Goal: Information Seeking & Learning: Learn about a topic

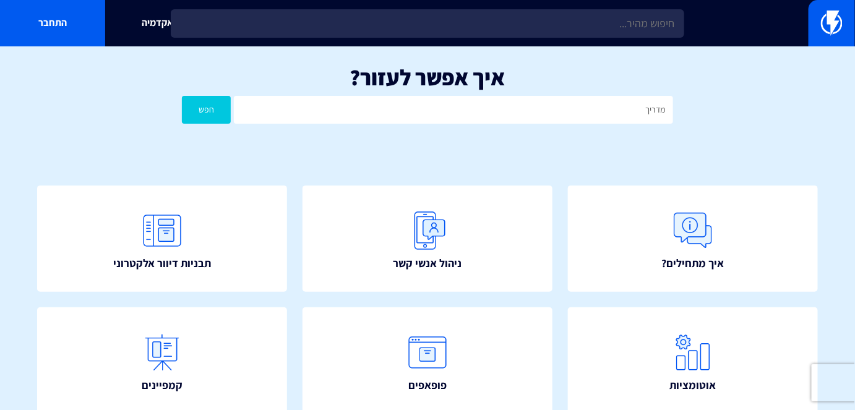
type input "מדריך"
click at [182, 96] on button "חפש" at bounding box center [206, 110] width 49 height 28
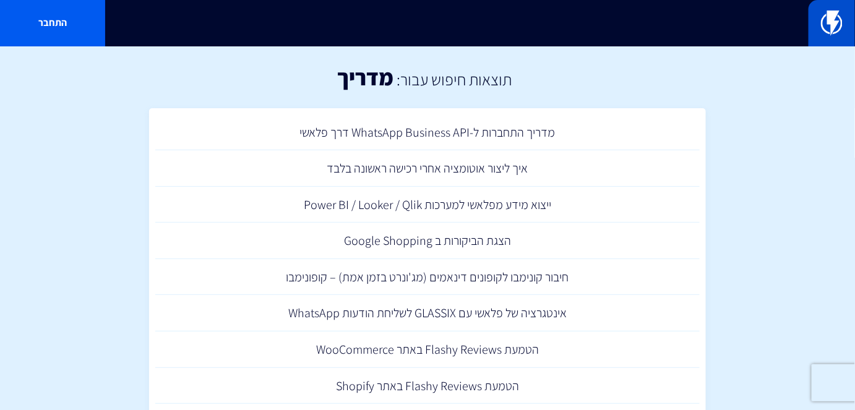
drag, startPoint x: 839, startPoint y: 28, endPoint x: 821, endPoint y: 34, distance: 18.8
click at [838, 28] on img at bounding box center [832, 23] width 22 height 25
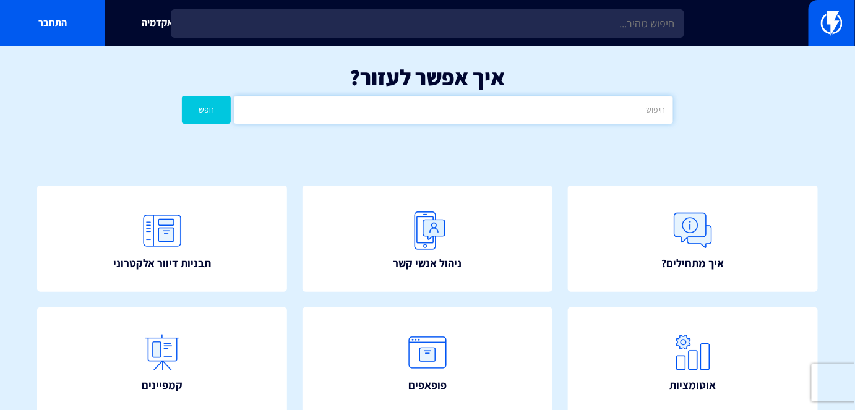
click at [578, 116] on input "text" at bounding box center [453, 110] width 438 height 28
type input "הזמנות"
click at [182, 96] on button "חפש" at bounding box center [206, 110] width 49 height 28
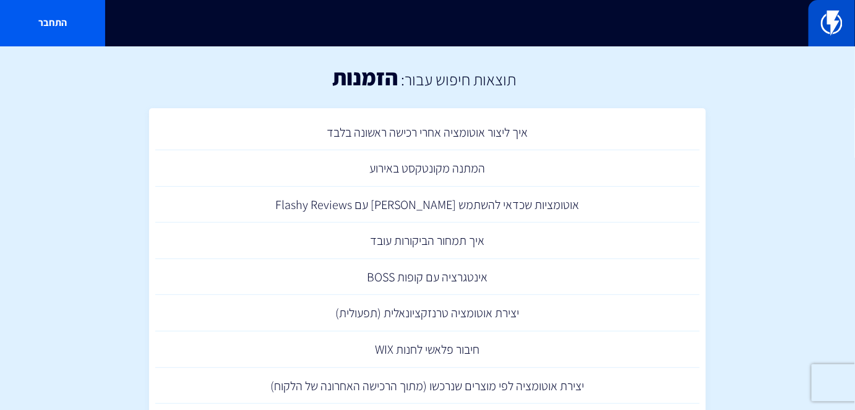
click at [817, 36] on link at bounding box center [831, 23] width 46 height 46
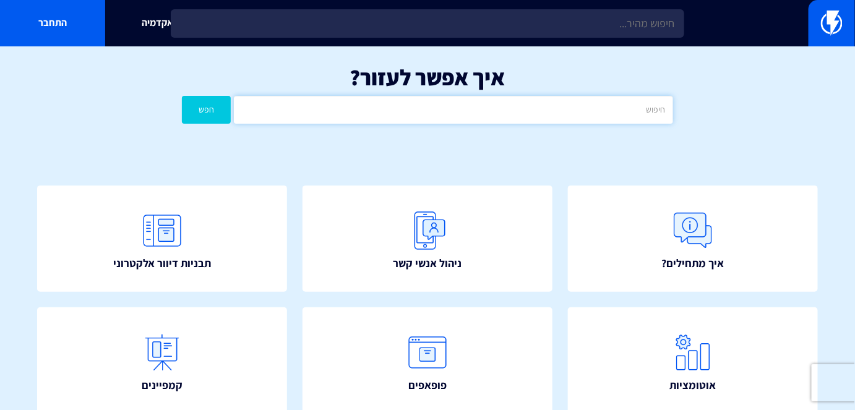
click at [599, 101] on input "text" at bounding box center [453, 110] width 438 height 28
type input "ייבוא"
click at [182, 96] on button "חפש" at bounding box center [206, 110] width 49 height 28
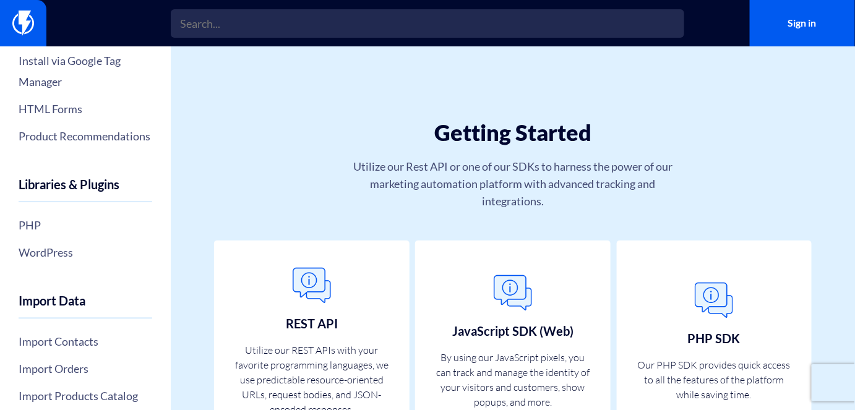
scroll to position [393, 0]
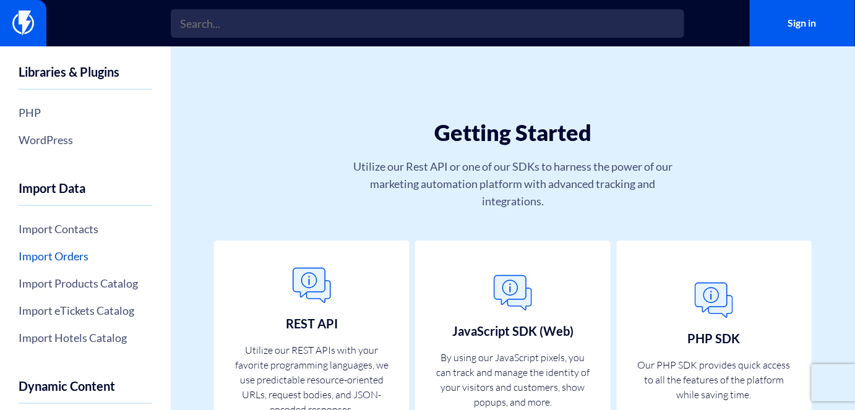
click at [74, 267] on link "Import Orders" at bounding box center [86, 255] width 134 height 21
